Goal: Task Accomplishment & Management: Manage account settings

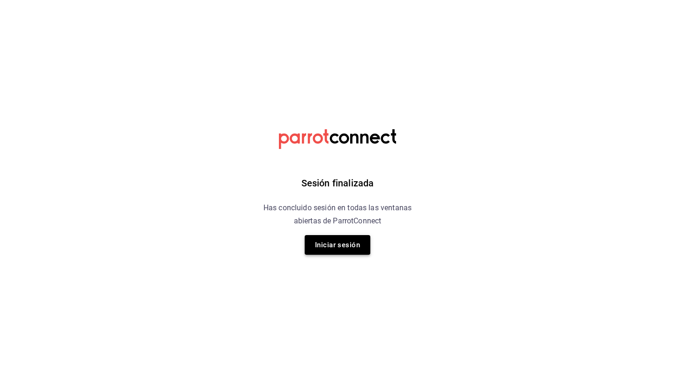
click at [352, 244] on button "Iniciar sesión" at bounding box center [337, 245] width 66 height 20
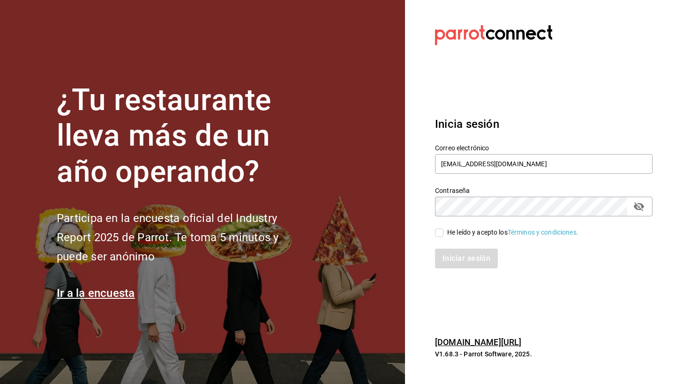
type input "[EMAIL_ADDRESS][DOMAIN_NAME]"
click at [439, 233] on input "He leído y acepto los Términos y condiciones." at bounding box center [439, 233] width 8 height 8
checkbox input "true"
click at [460, 258] on button "Iniciar sesión" at bounding box center [467, 259] width 64 height 20
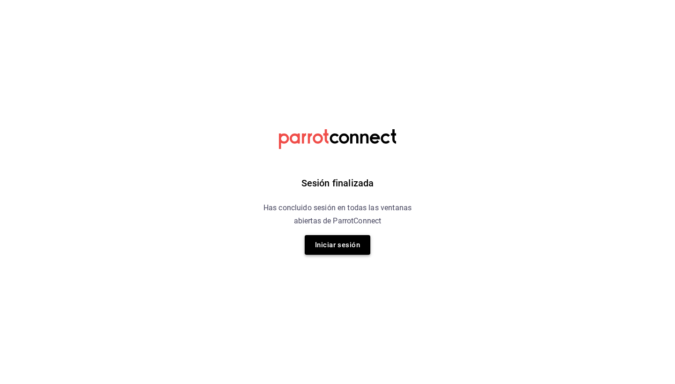
click at [359, 249] on button "Iniciar sesión" at bounding box center [337, 245] width 66 height 20
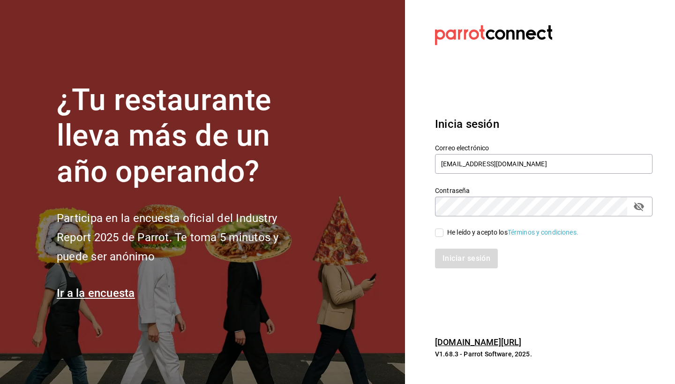
type input "[EMAIL_ADDRESS][DOMAIN_NAME]"
click at [443, 235] on input "He leído y acepto los Términos y condiciones." at bounding box center [439, 233] width 8 height 8
checkbox input "true"
click at [445, 251] on button "Iniciar sesión" at bounding box center [467, 259] width 64 height 20
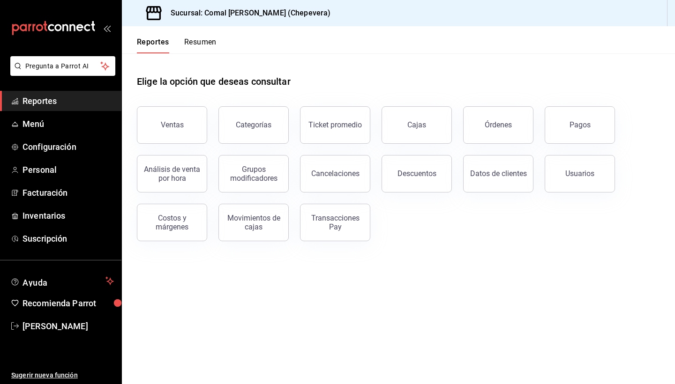
click at [622, 117] on div "Ventas Categorías Ticket promedio Cajas Órdenes Pagos Análisis de venta por hor…" at bounding box center [393, 168] width 534 height 146
click at [595, 121] on button "Pagos" at bounding box center [579, 124] width 70 height 37
